Goal: Navigation & Orientation: Find specific page/section

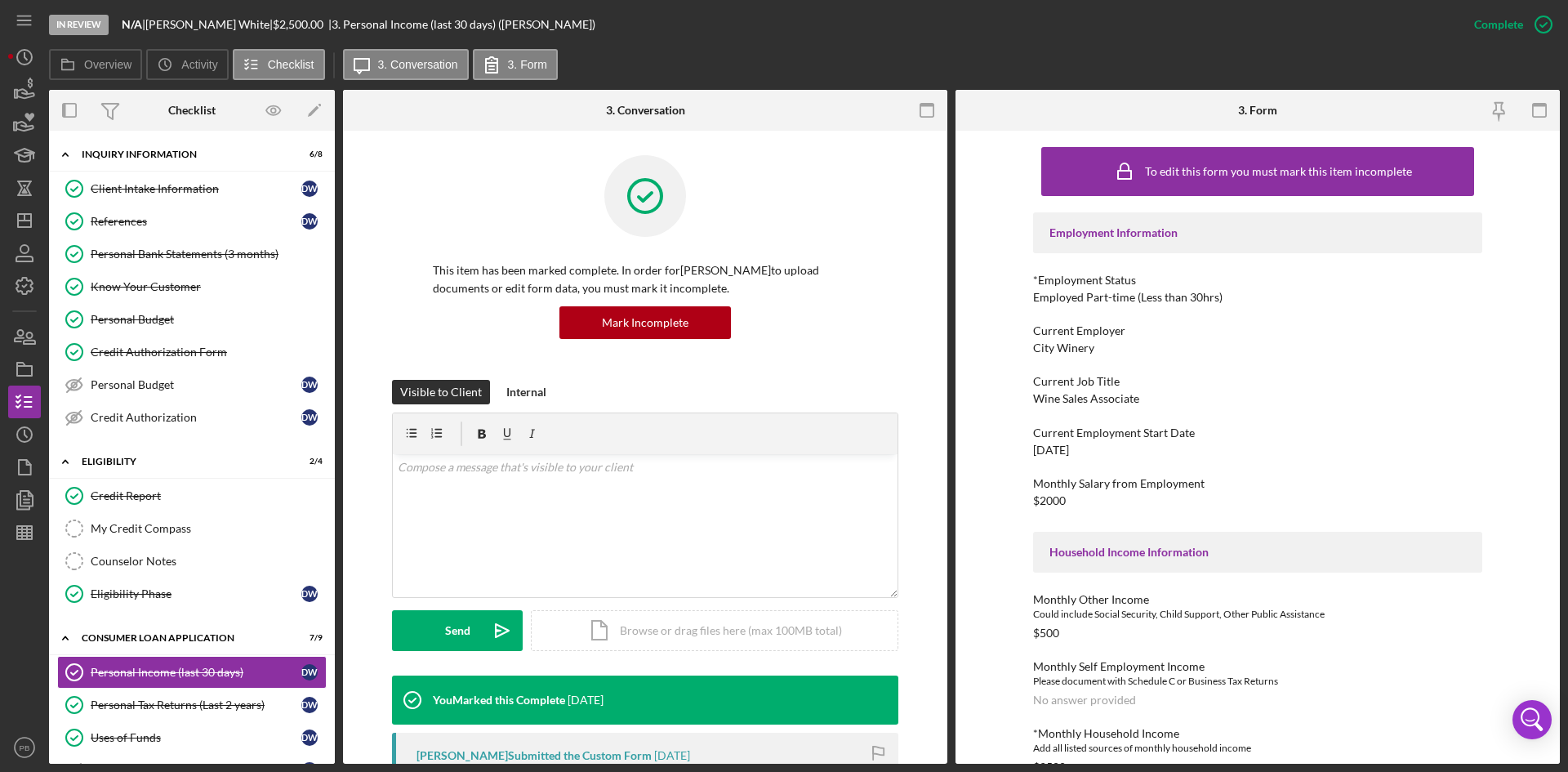
click at [377, 604] on div "Visible to Client Internal v Color teal Color pink Remove color Add row above A…" at bounding box center [646, 528] width 556 height 296
click at [135, 187] on div "Client Intake Information" at bounding box center [196, 189] width 211 height 13
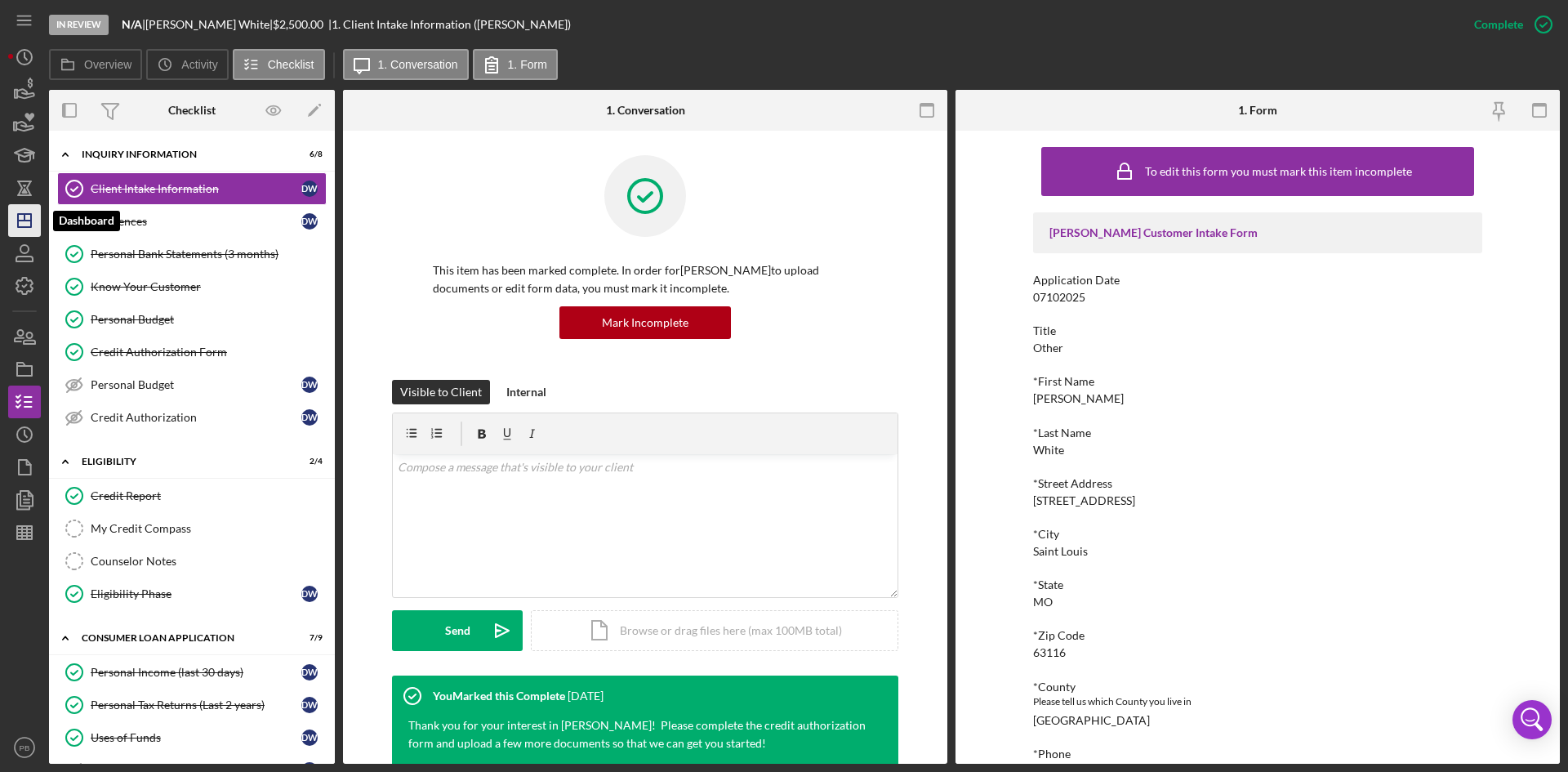
click at [25, 214] on line "button" at bounding box center [25, 217] width 0 height 6
